Goal: Information Seeking & Learning: Learn about a topic

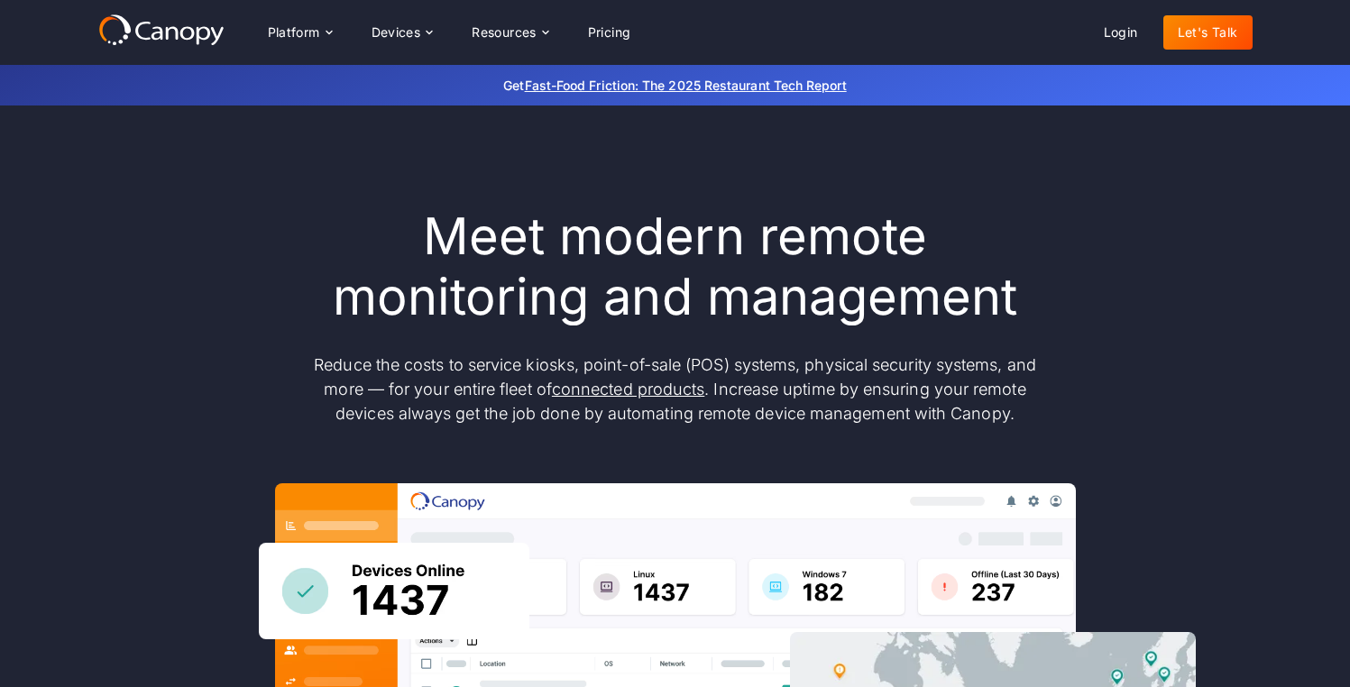
click at [131, 37] on icon at bounding box center [161, 30] width 126 height 32
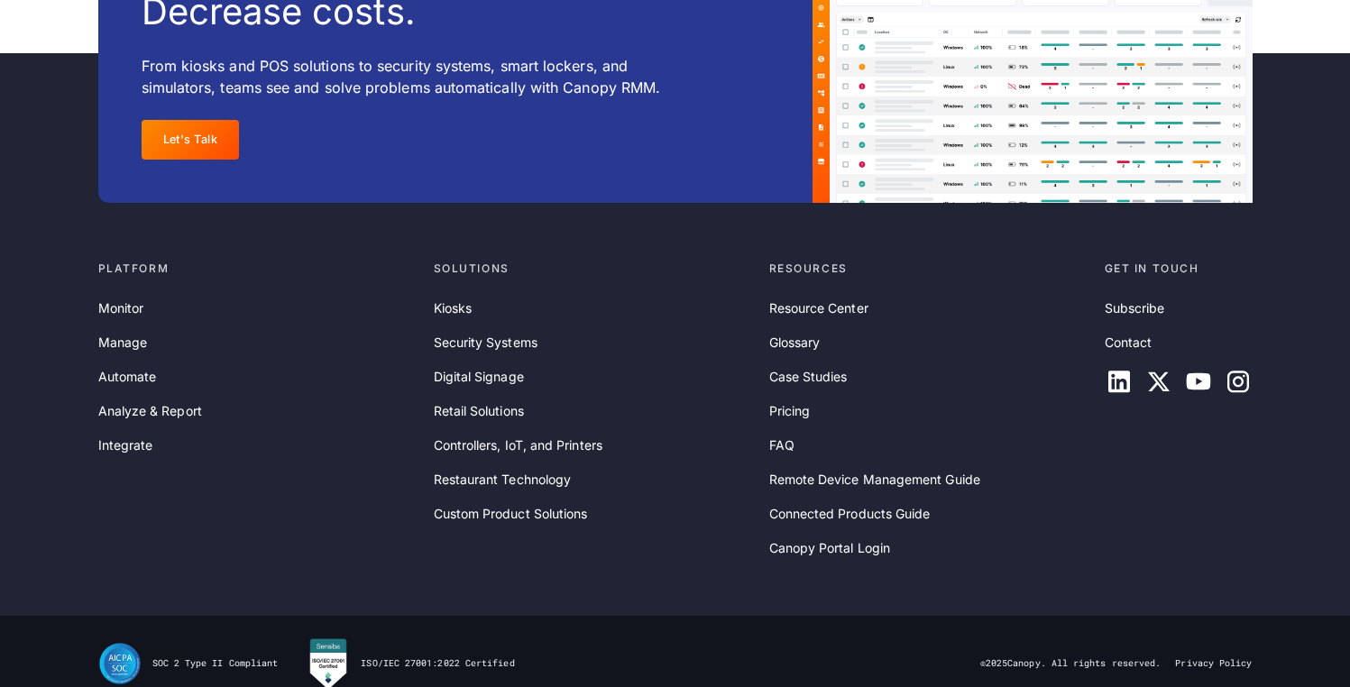
scroll to position [5900, 0]
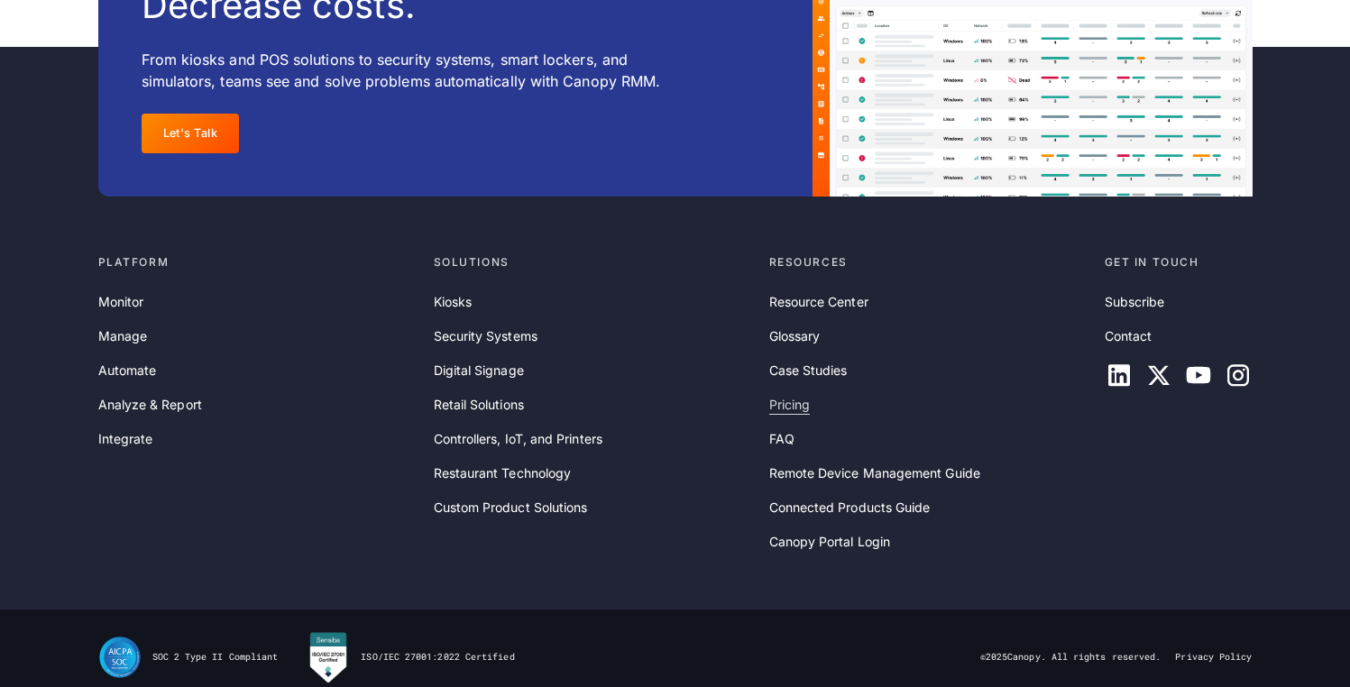
click at [787, 395] on link "Pricing" at bounding box center [789, 405] width 41 height 20
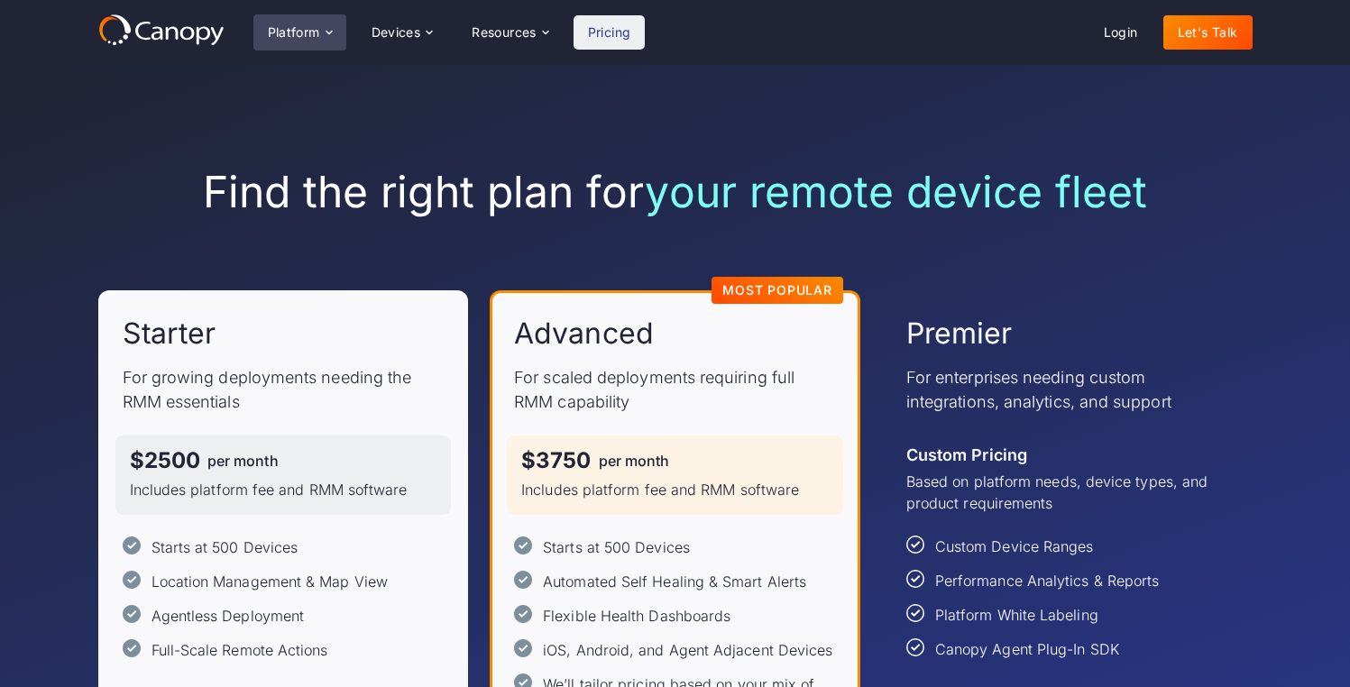
click at [319, 39] on div "Platform" at bounding box center [294, 32] width 52 height 13
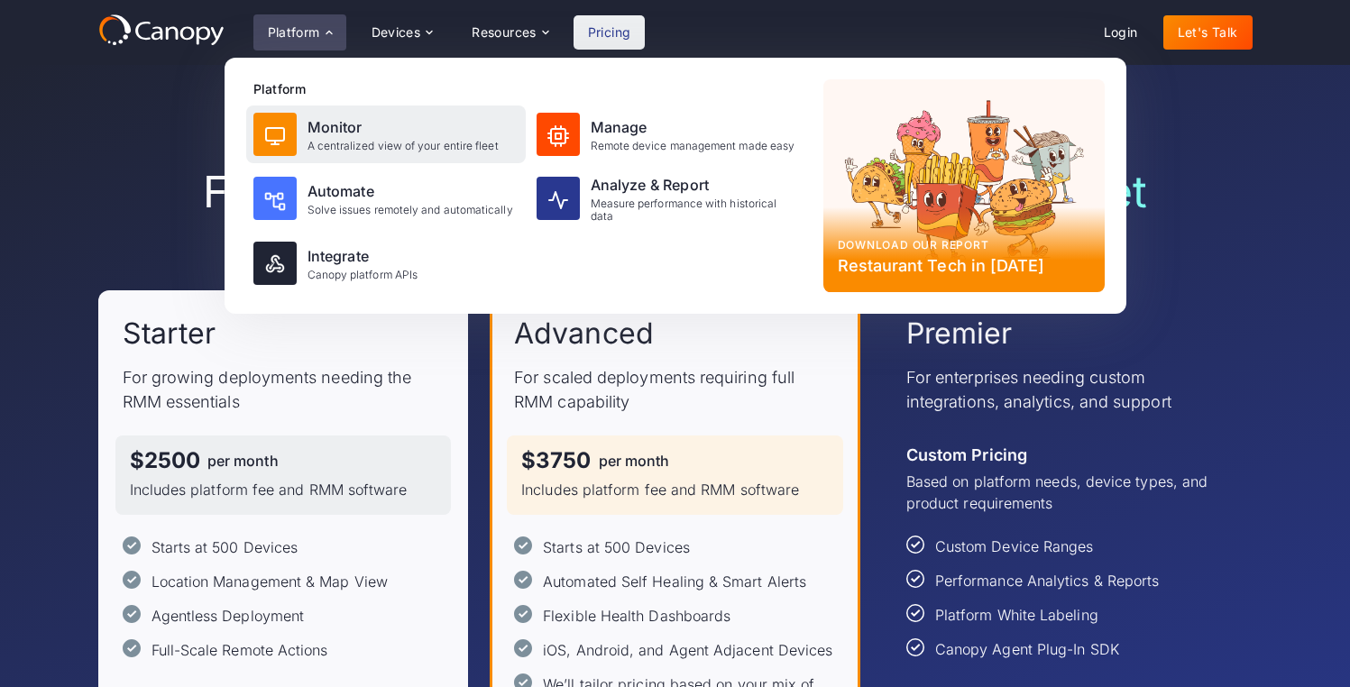
click at [320, 117] on div "Monitor" at bounding box center [403, 127] width 191 height 22
